Goal: Find specific page/section: Find specific page/section

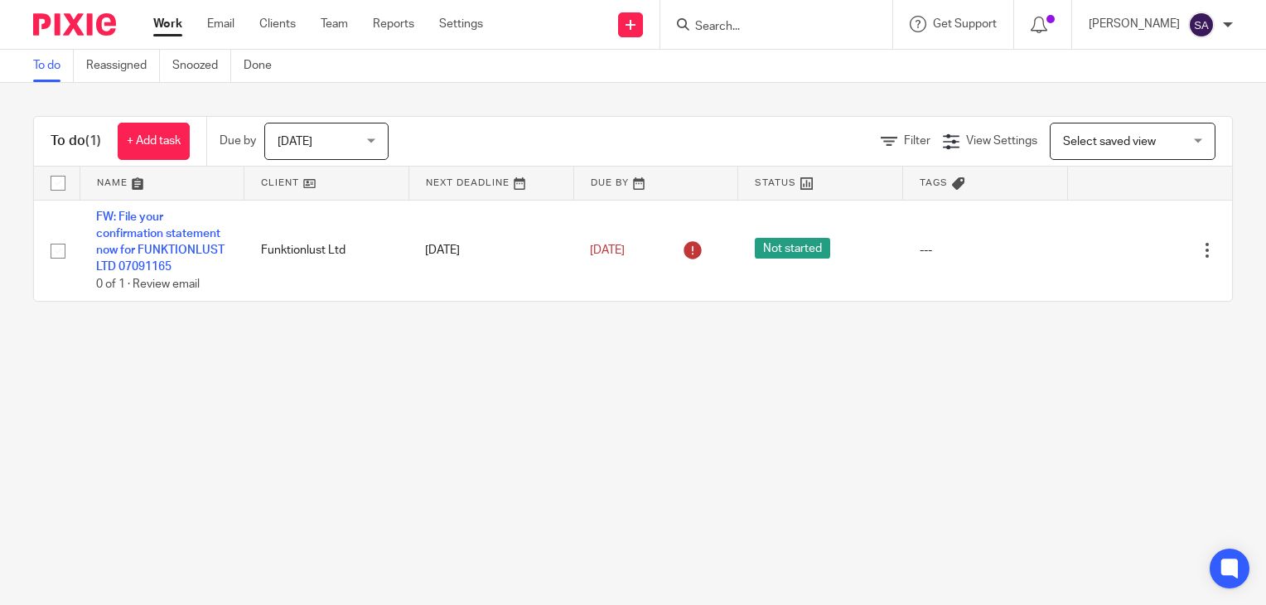
click at [712, 28] on input "Search" at bounding box center [767, 27] width 149 height 15
type input "loick"
click at [764, 65] on link at bounding box center [792, 64] width 205 height 25
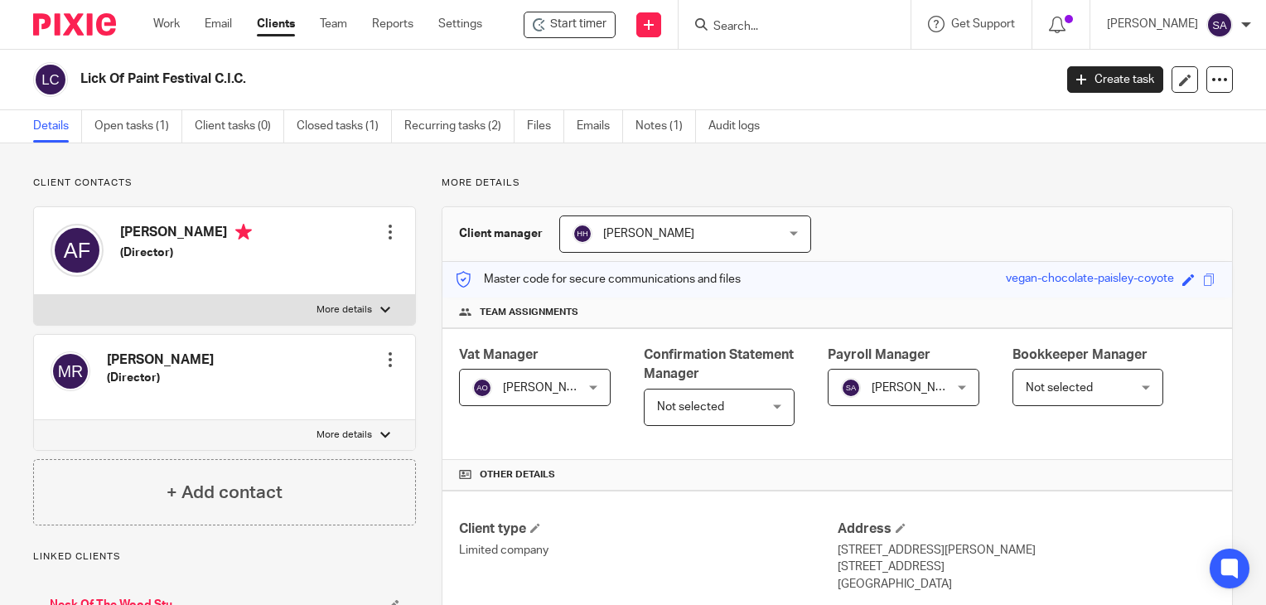
scroll to position [248, 0]
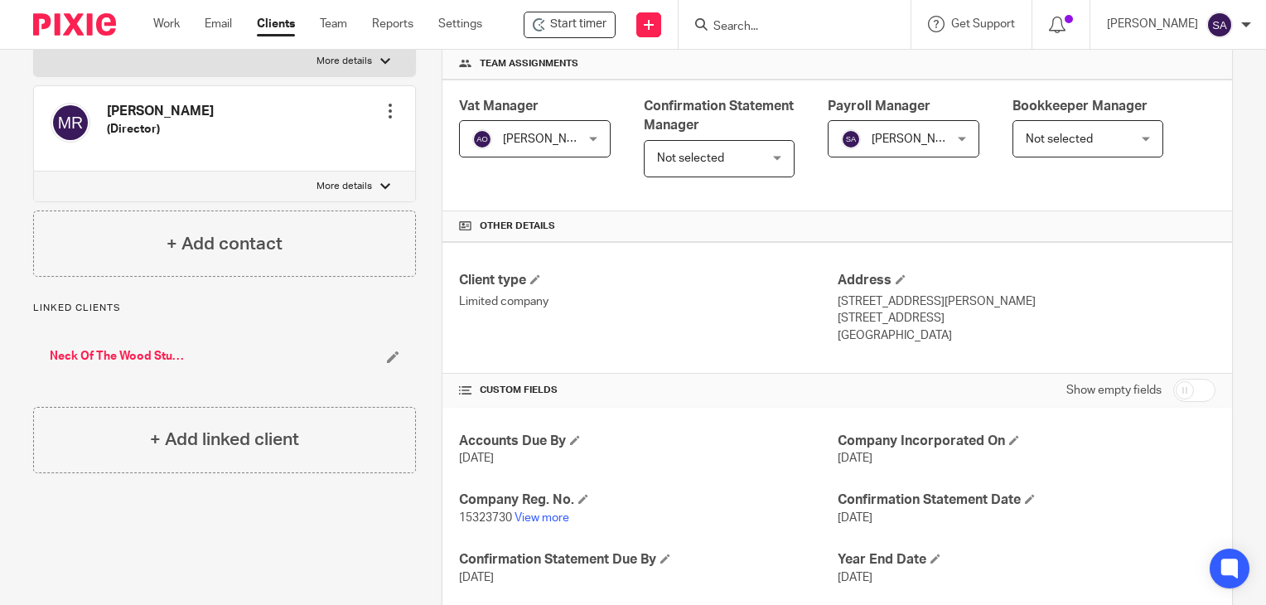
click at [100, 352] on link "Neck Of The Wood Studio Limited" at bounding box center [120, 356] width 140 height 17
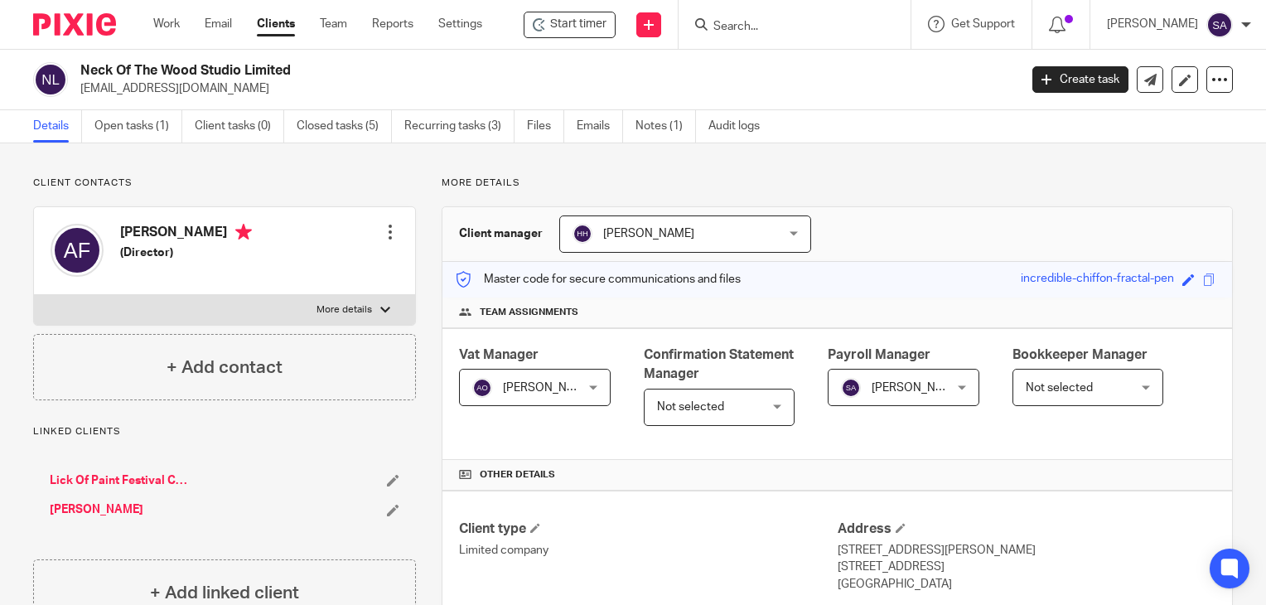
click at [128, 478] on link "Lick Of Paint Festival C.I.C." at bounding box center [120, 480] width 140 height 17
